Goal: Find specific page/section

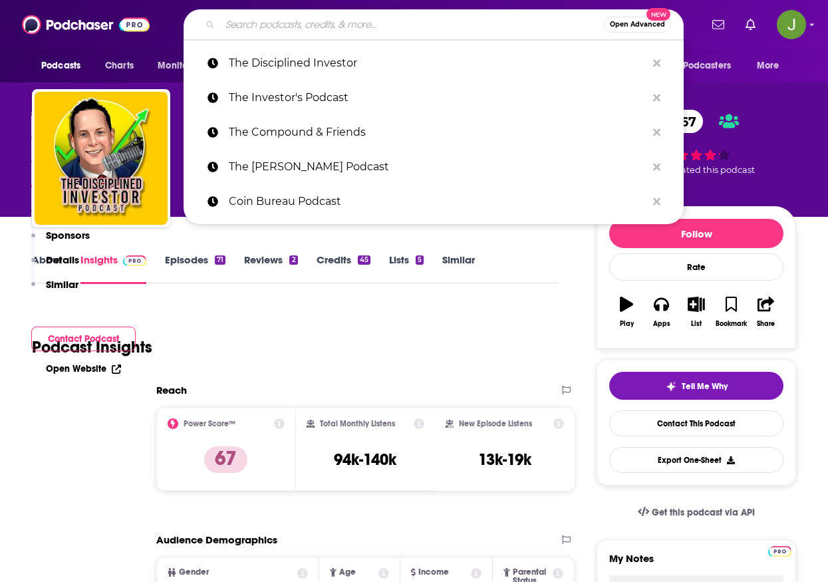
type input "Arcanum Ventures"
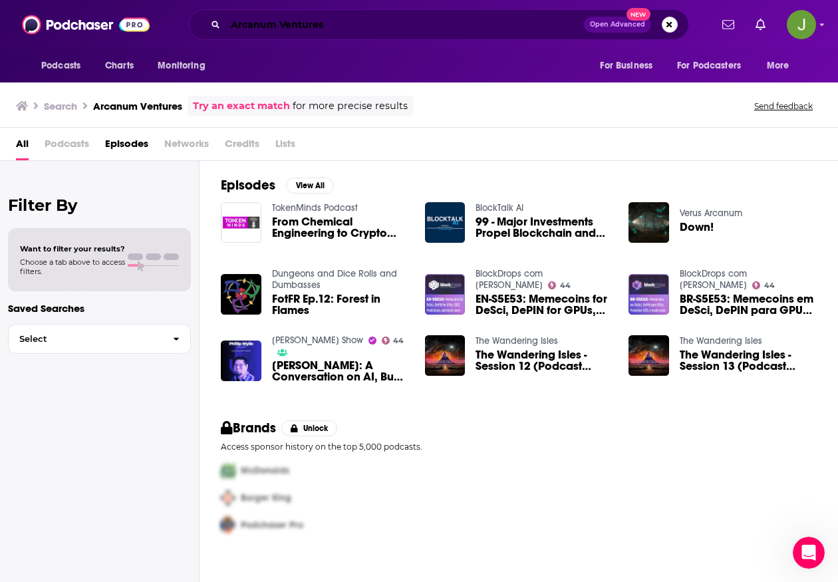
click at [314, 23] on input "Arcanum Ventures" at bounding box center [405, 24] width 359 height 21
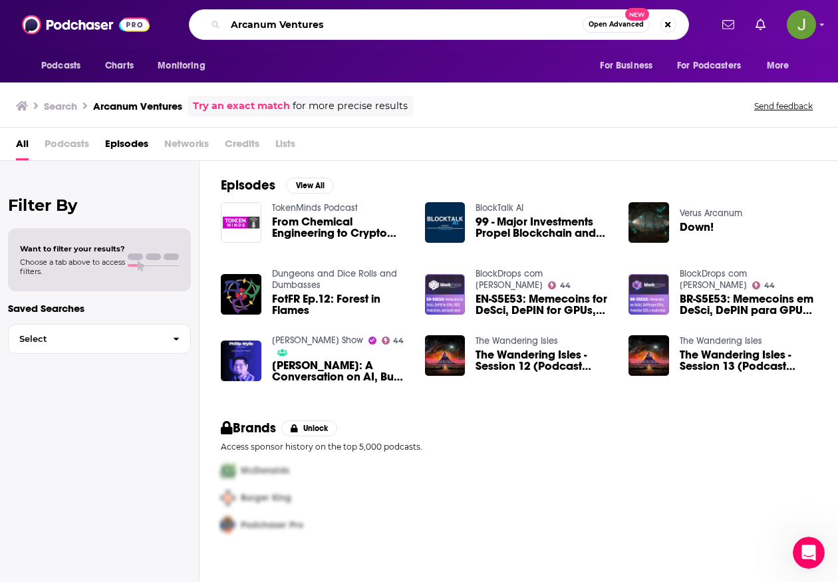
paste input "The BOOM ROOM Podcast"
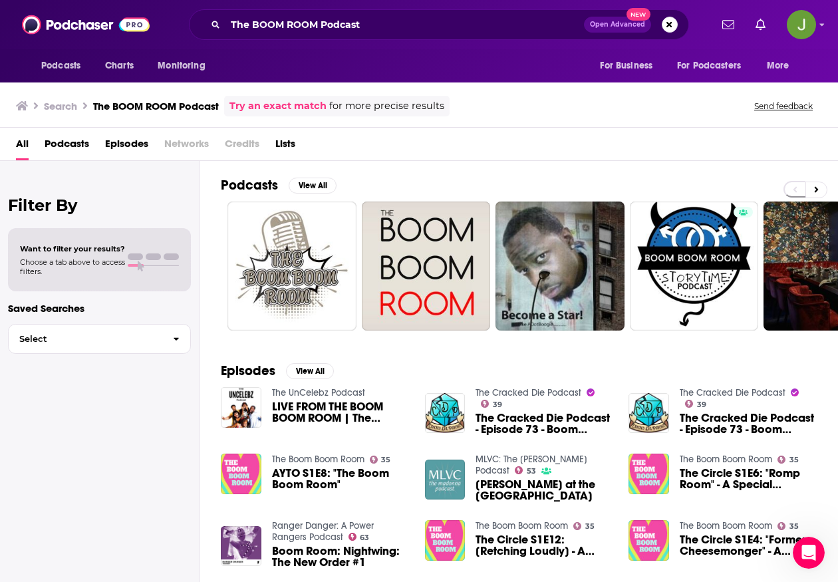
click at [368, 35] on div "The BOOM ROOM Podcast Open Advanced New" at bounding box center [439, 24] width 500 height 31
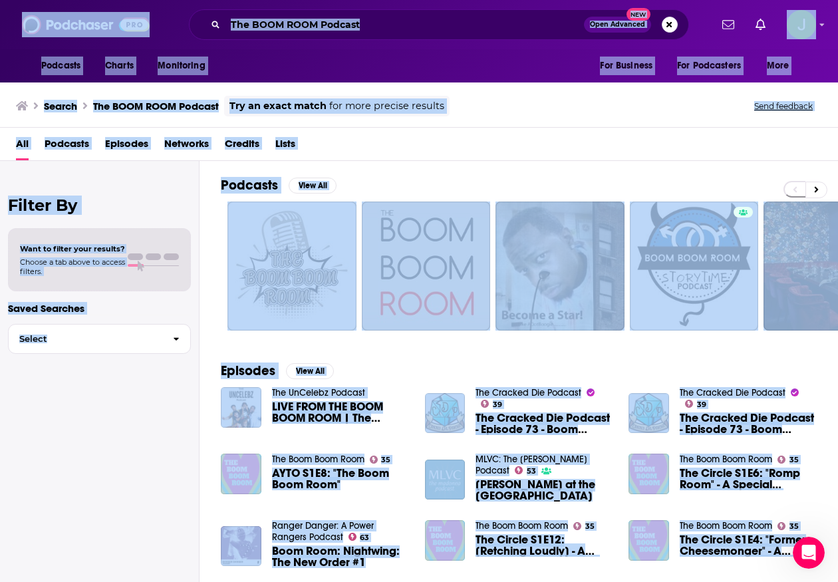
click at [361, 35] on div "The BOOM ROOM Podcast Open Advanced New" at bounding box center [439, 24] width 500 height 31
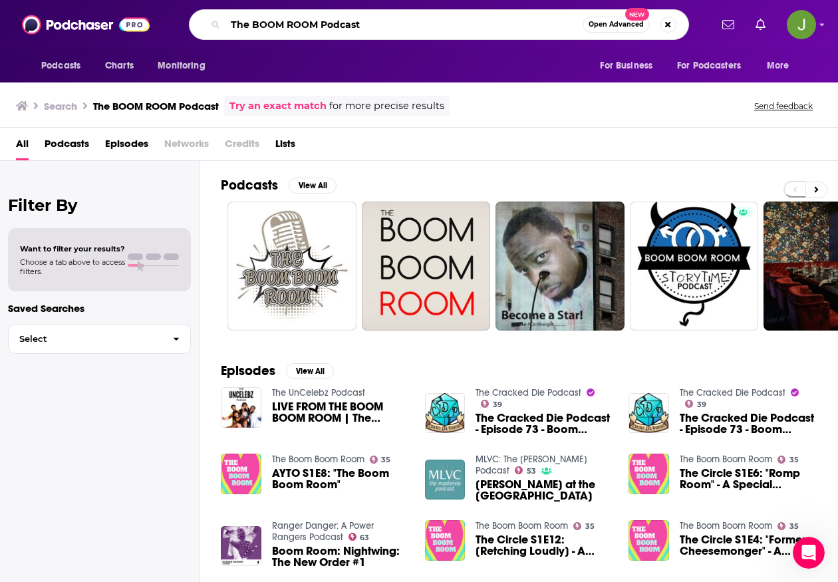
click at [390, 21] on input "The BOOM ROOM Podcast" at bounding box center [404, 24] width 357 height 21
paste input "[PERSON_NAME]"
type input "[PERSON_NAME]"
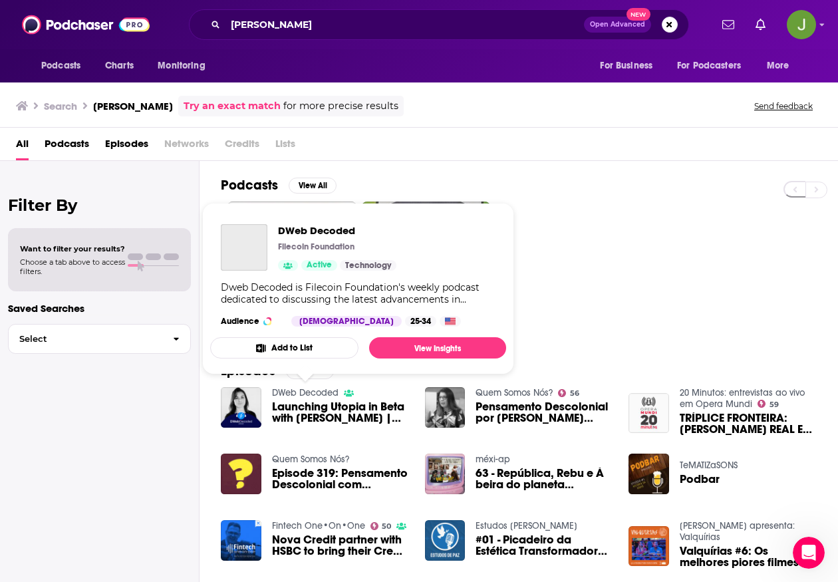
click at [300, 395] on link "DWeb Decoded" at bounding box center [305, 392] width 67 height 11
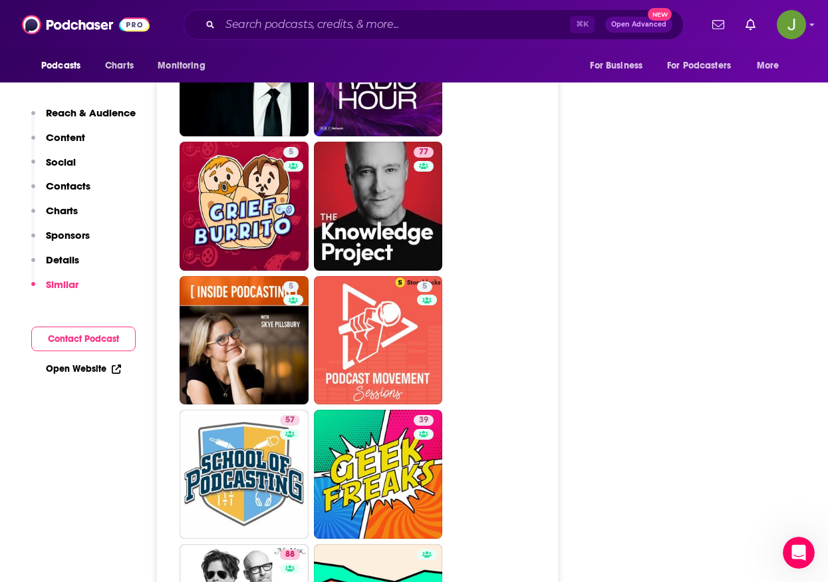
scroll to position [2862, 0]
